Goal: Transaction & Acquisition: Obtain resource

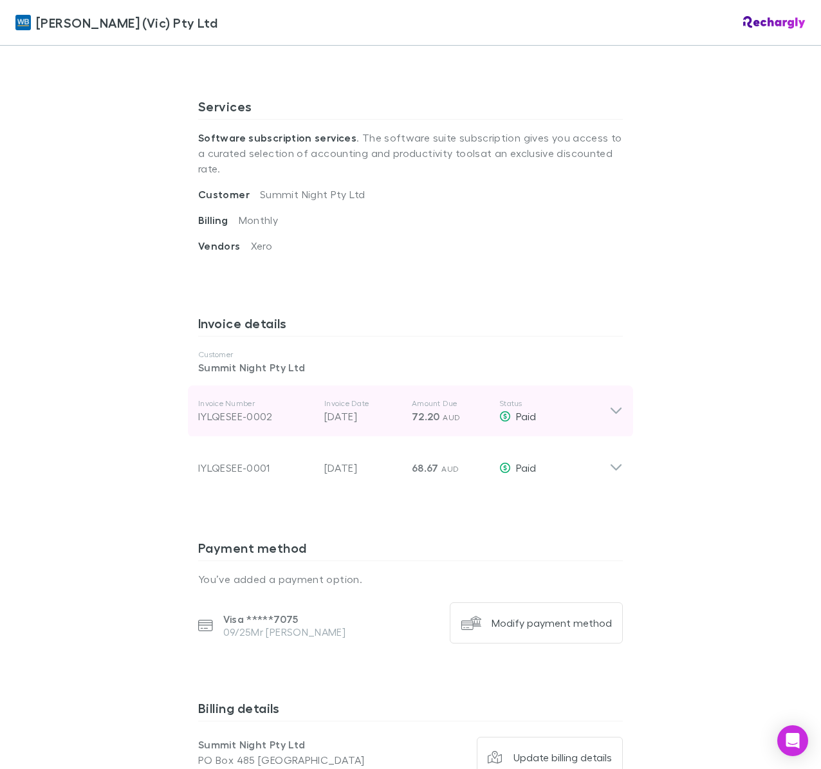
scroll to position [418, 0]
click at [617, 403] on icon at bounding box center [617, 410] width 14 height 15
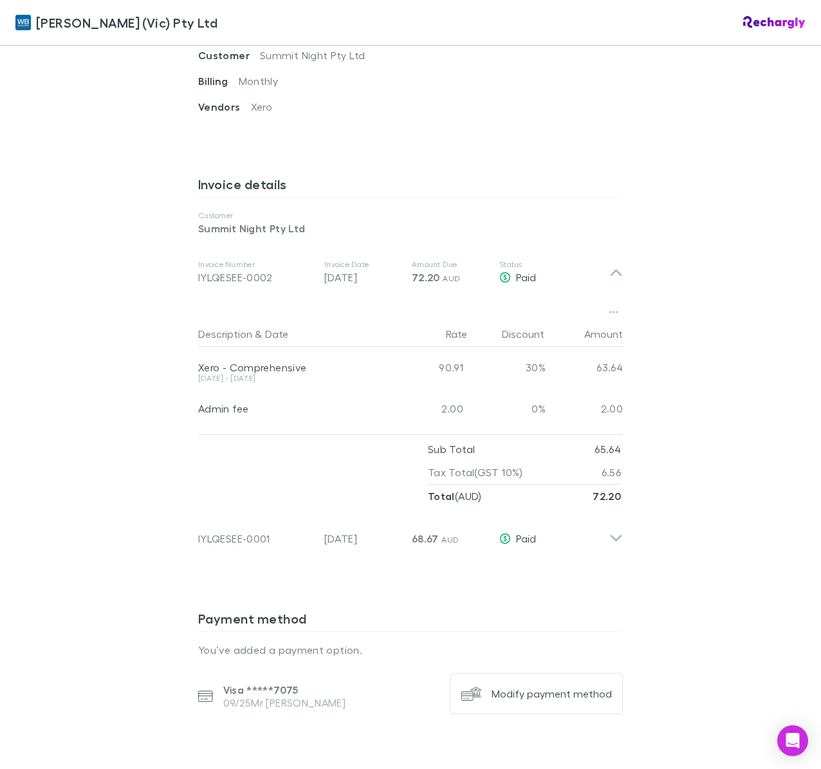
scroll to position [553, 0]
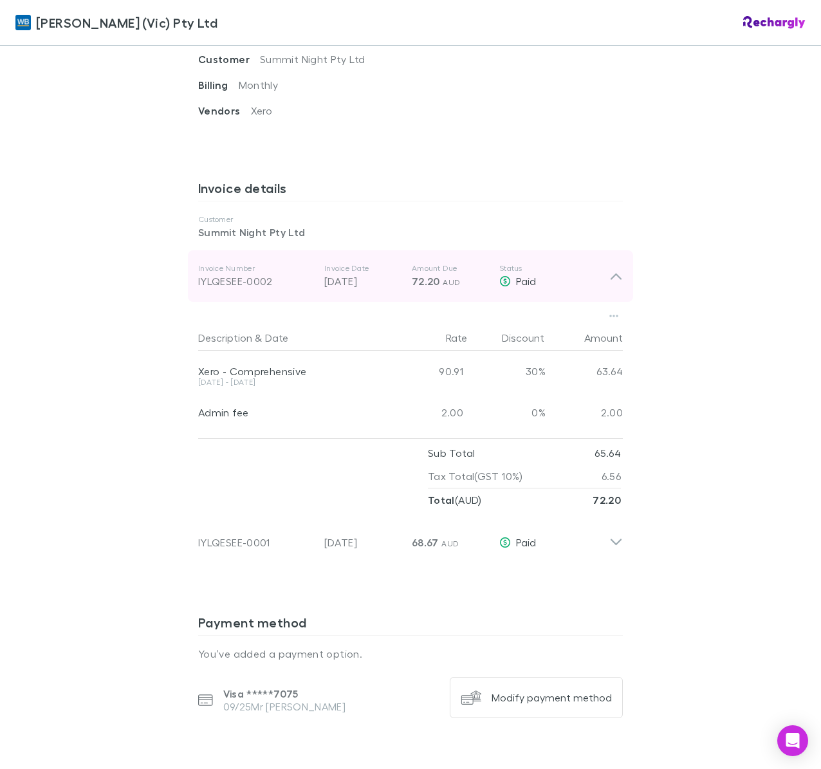
click at [621, 268] on icon at bounding box center [617, 275] width 14 height 15
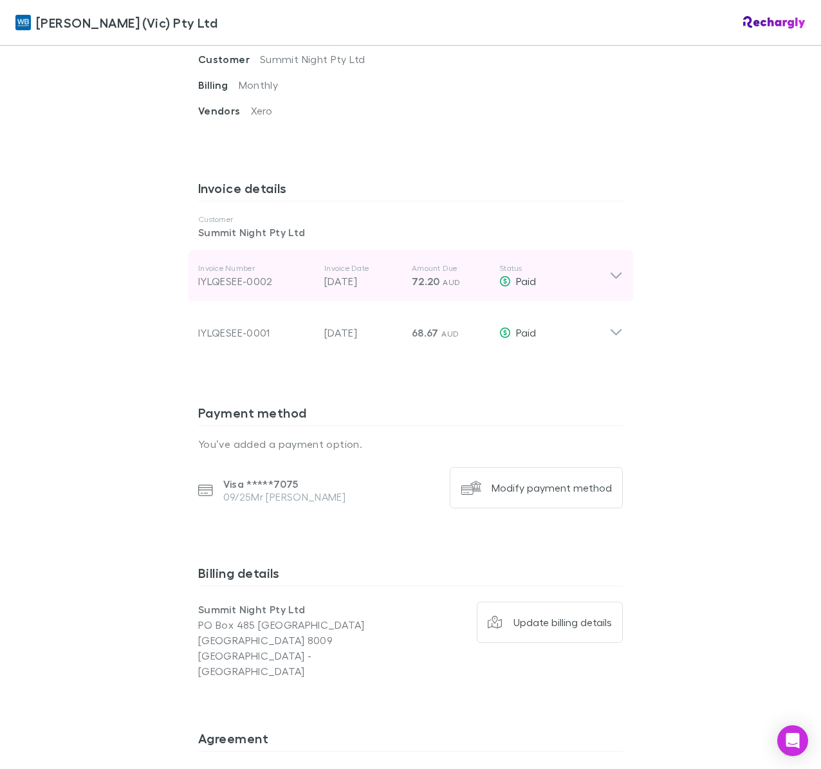
click at [619, 268] on icon at bounding box center [617, 275] width 14 height 15
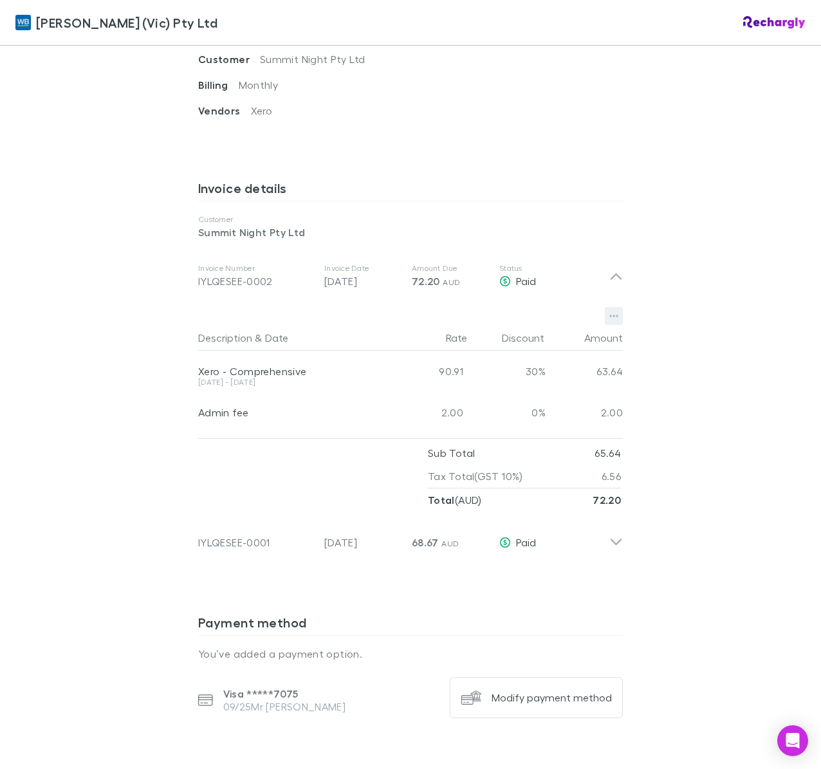
click at [613, 311] on icon "button" at bounding box center [614, 316] width 9 height 10
click at [583, 326] on p "Download PDF" at bounding box center [534, 326] width 156 height 15
